Goal: Task Accomplishment & Management: Manage account settings

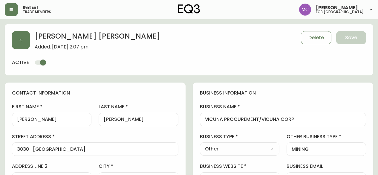
select select "BC"
select select "CA"
select select "CA_EN"
select select "Other"
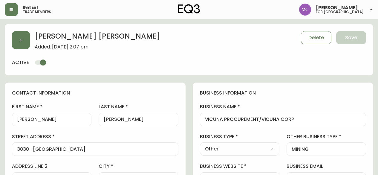
select select "cjw10z96p001r6gs00juufhhe"
select select "false"
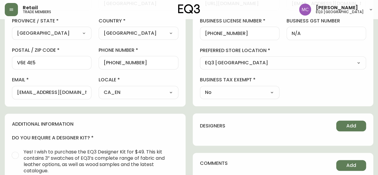
scroll to position [154, 0]
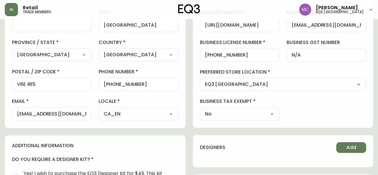
click at [1, 86] on main "[PERSON_NAME] Added: [DATE] 2:07 pm Delete Save active contact information firs…" at bounding box center [189, 110] width 378 height 491
click at [0, 92] on main "[PERSON_NAME] Added: [DATE] 2:07 pm Delete Save active contact information firs…" at bounding box center [189, 110] width 378 height 491
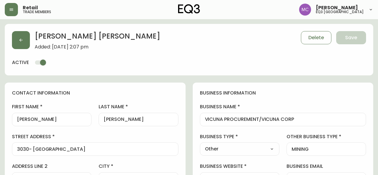
select select "BC"
select select "CA"
select select "CA_EN"
select select "Other"
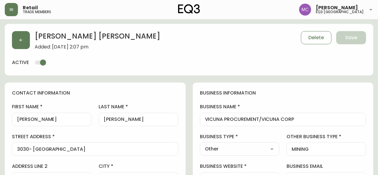
select select "cjw10z96p001r6gs00juufhhe"
select select "false"
